Goal: Information Seeking & Learning: Learn about a topic

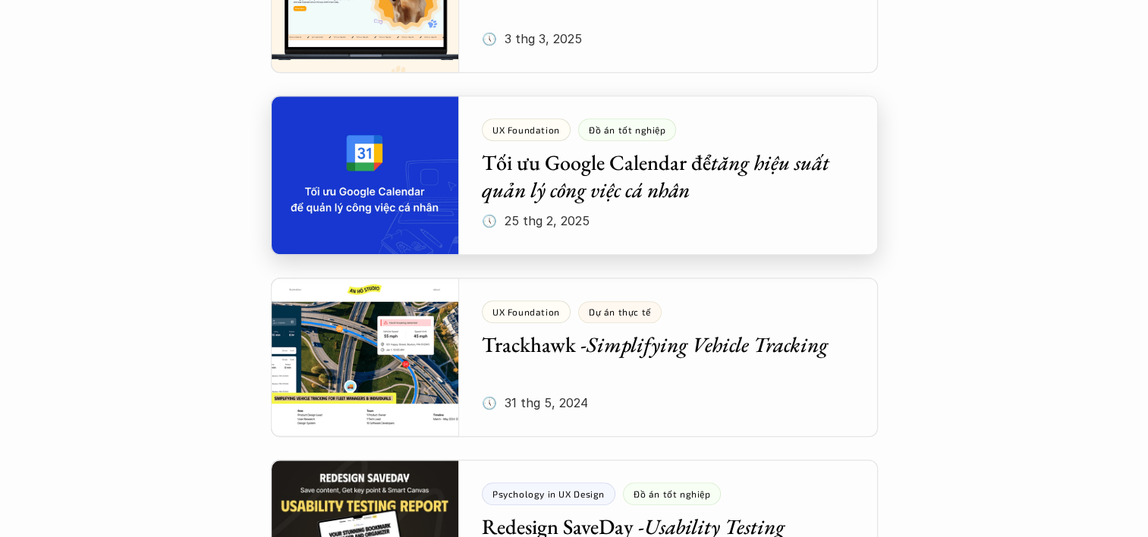
scroll to position [1019, 0]
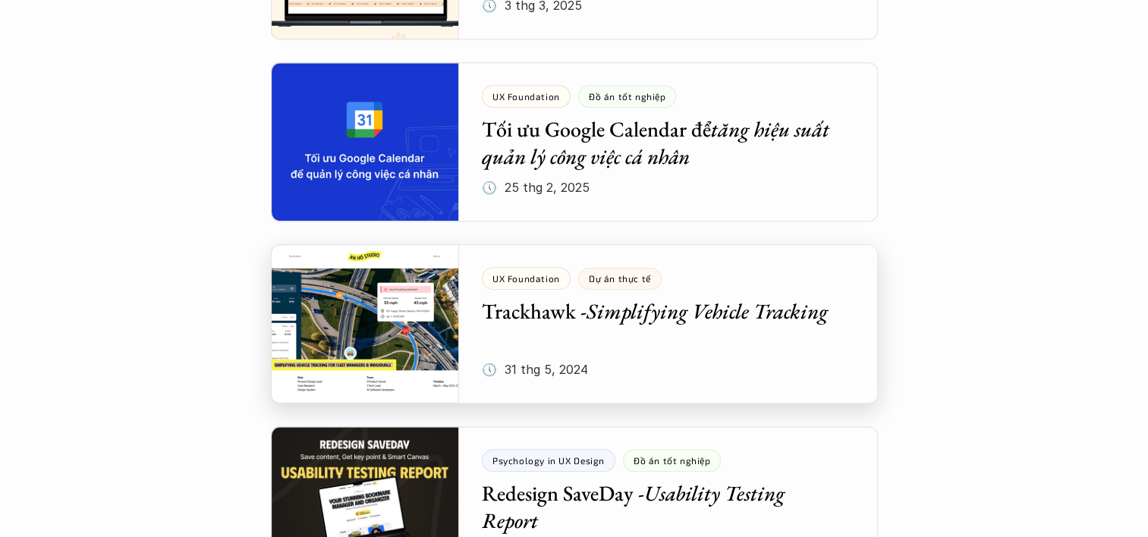
click at [601, 301] on div at bounding box center [574, 323] width 607 height 159
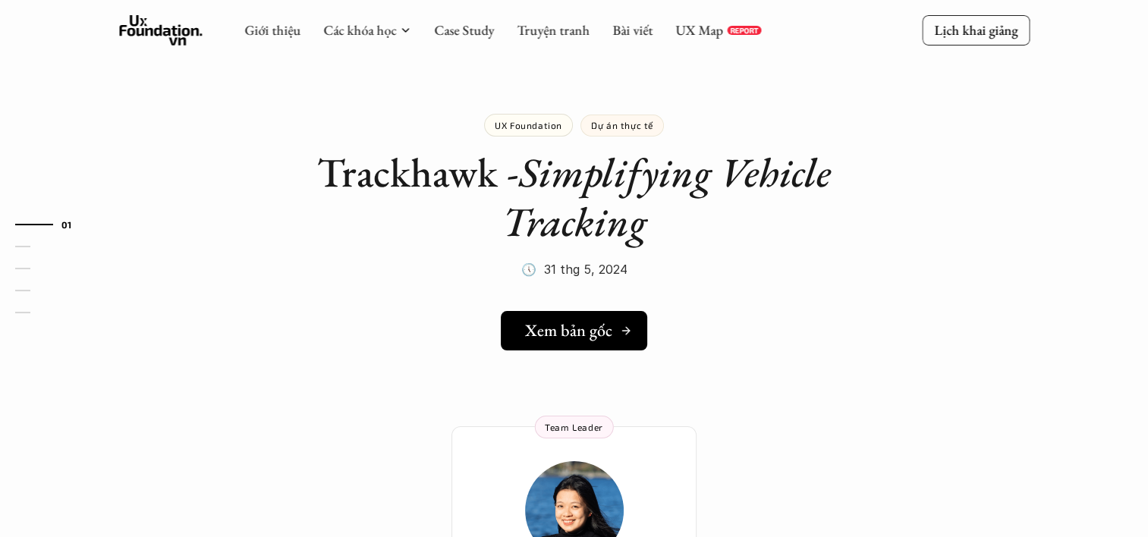
click at [581, 322] on h5 "Xem bản gốc" at bounding box center [568, 331] width 87 height 20
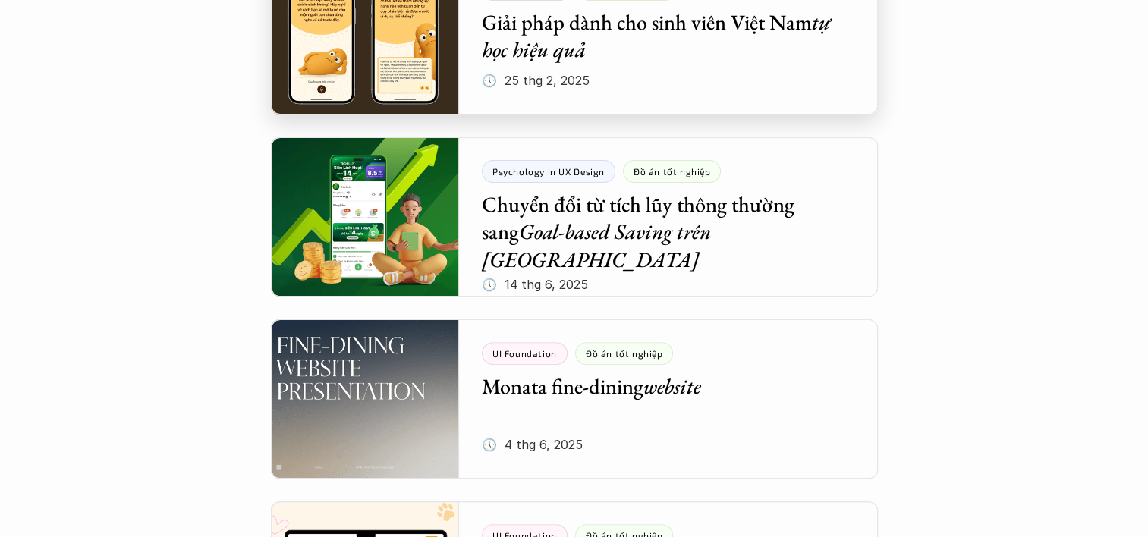
scroll to position [398, 0]
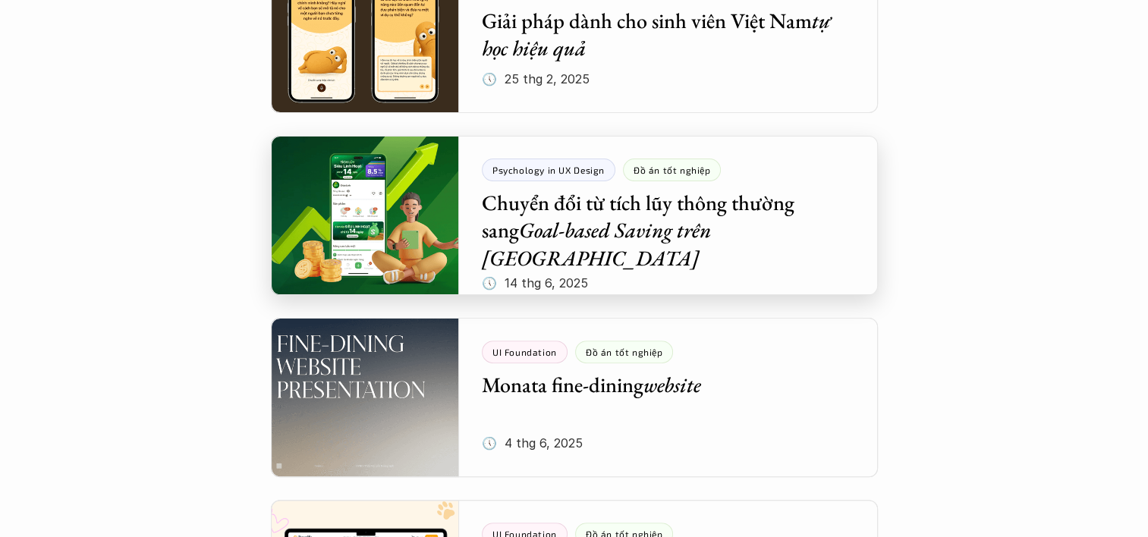
click at [696, 223] on div at bounding box center [574, 215] width 607 height 159
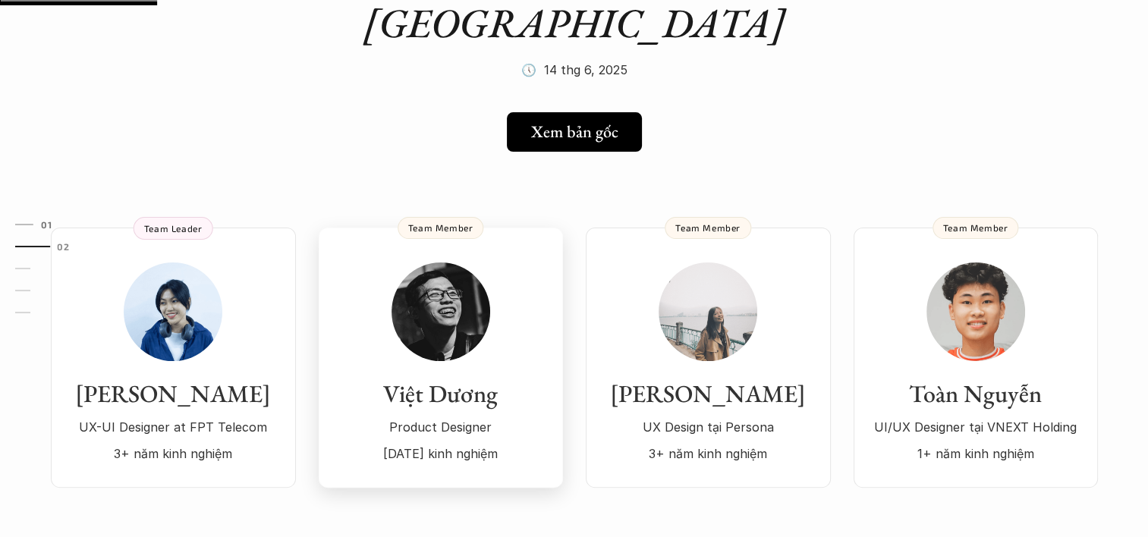
scroll to position [255, 0]
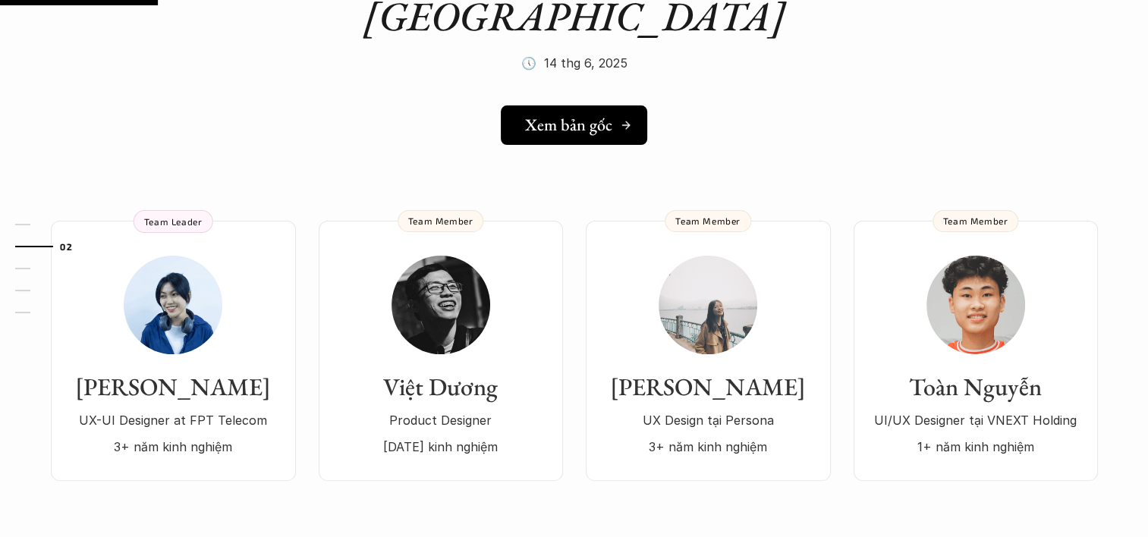
click at [569, 115] on h5 "Xem bản gốc" at bounding box center [568, 125] width 87 height 20
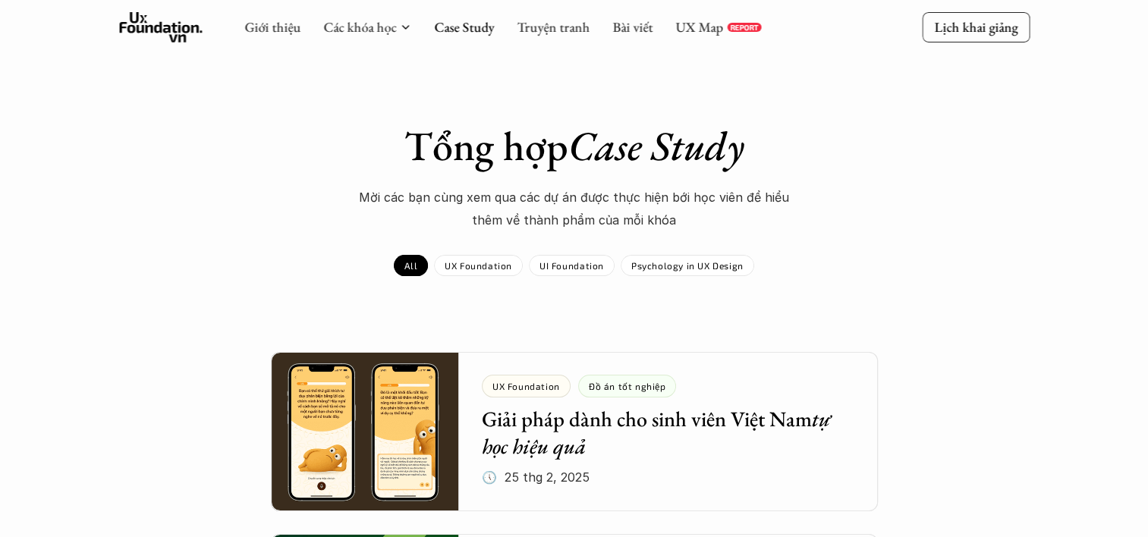
scroll to position [137, 0]
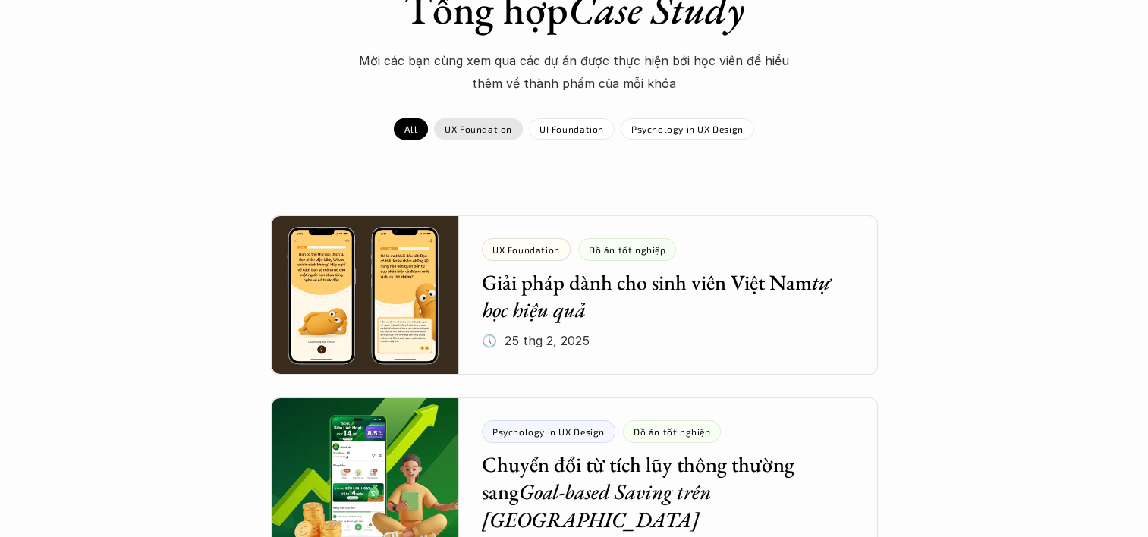
click at [474, 125] on p "UX Foundation" at bounding box center [479, 129] width 68 height 11
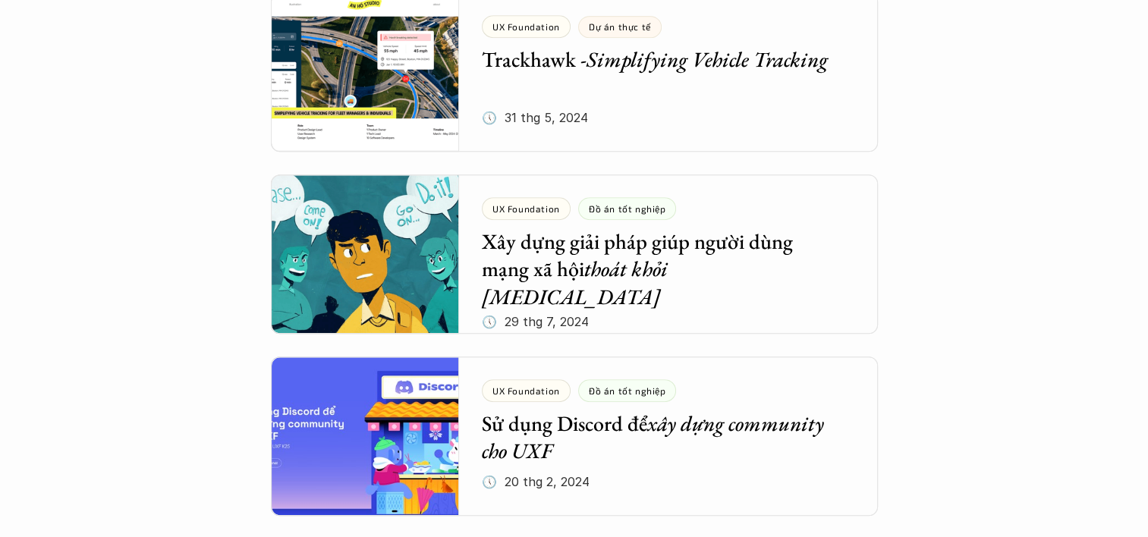
scroll to position [725, 0]
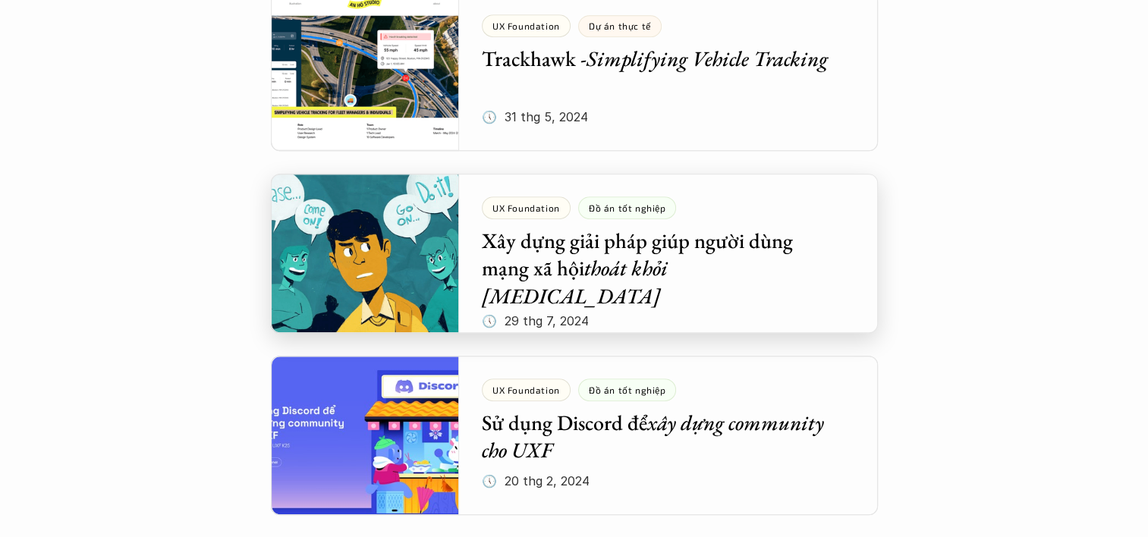
click at [698, 253] on div at bounding box center [574, 253] width 607 height 159
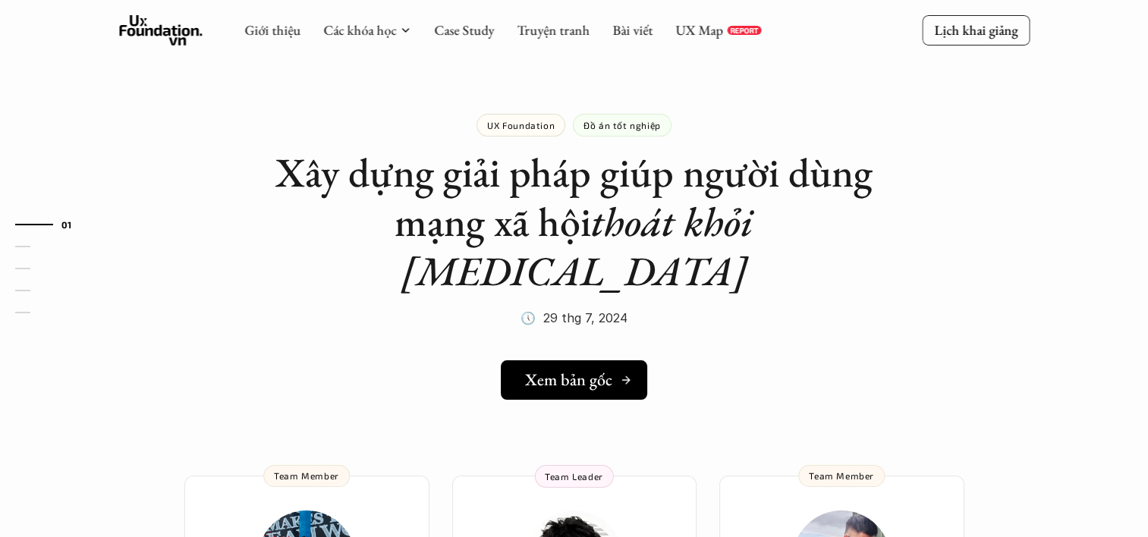
click at [553, 370] on h5 "Xem bản gốc" at bounding box center [568, 380] width 87 height 20
